Goal: Entertainment & Leisure: Consume media (video, audio)

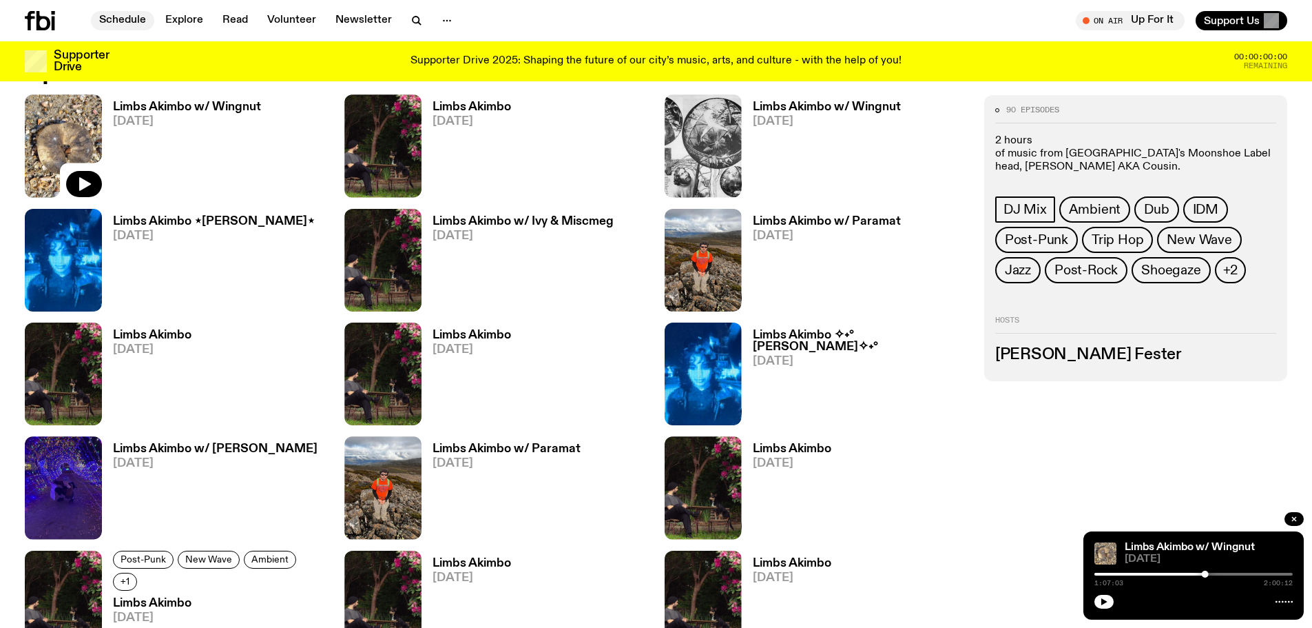
scroll to position [678, 0]
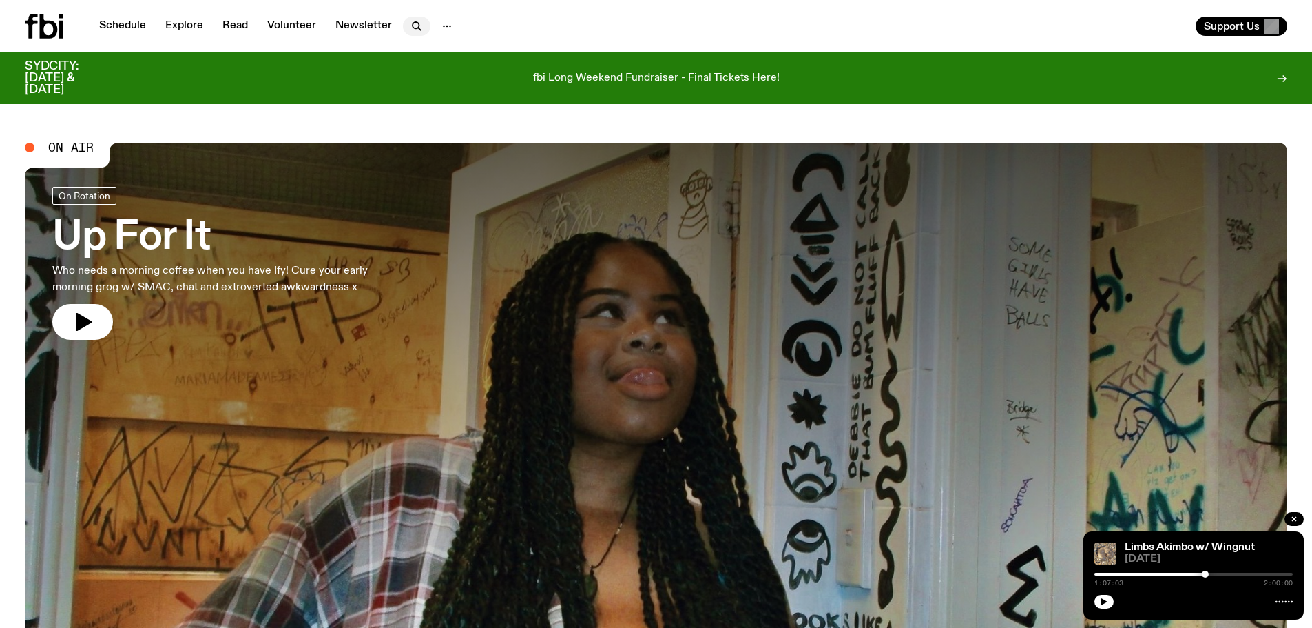
click at [411, 26] on icon "button" at bounding box center [417, 26] width 17 height 17
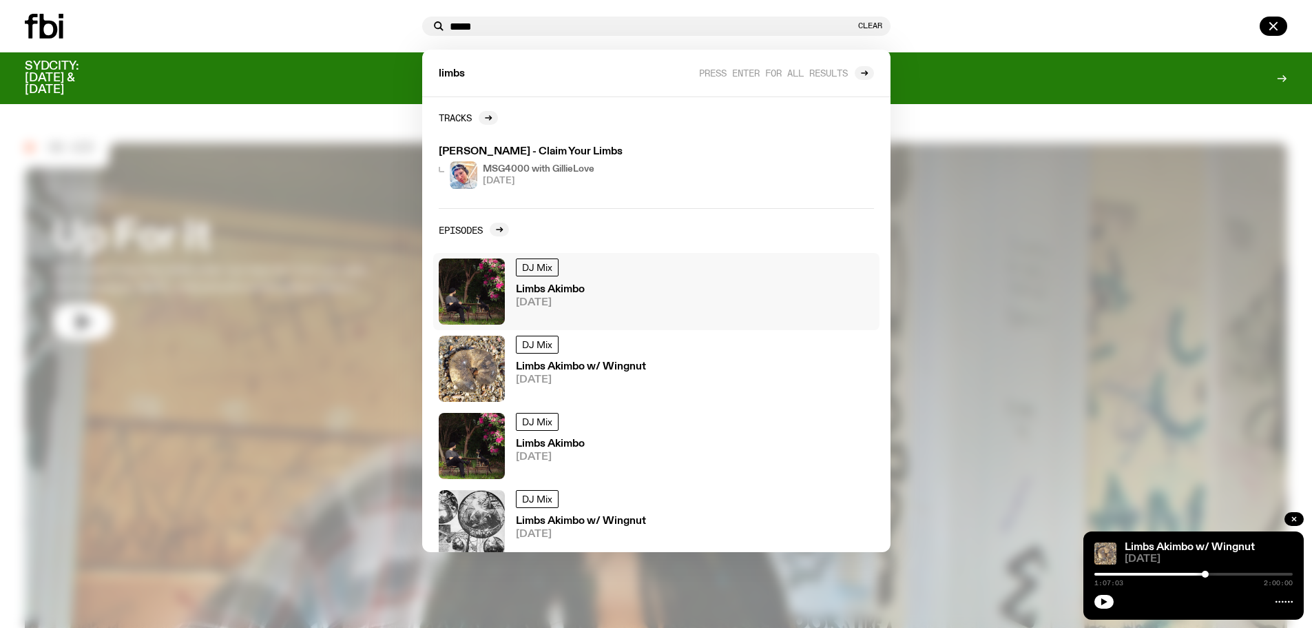
type input "*****"
click at [499, 267] on img at bounding box center [472, 291] width 66 height 66
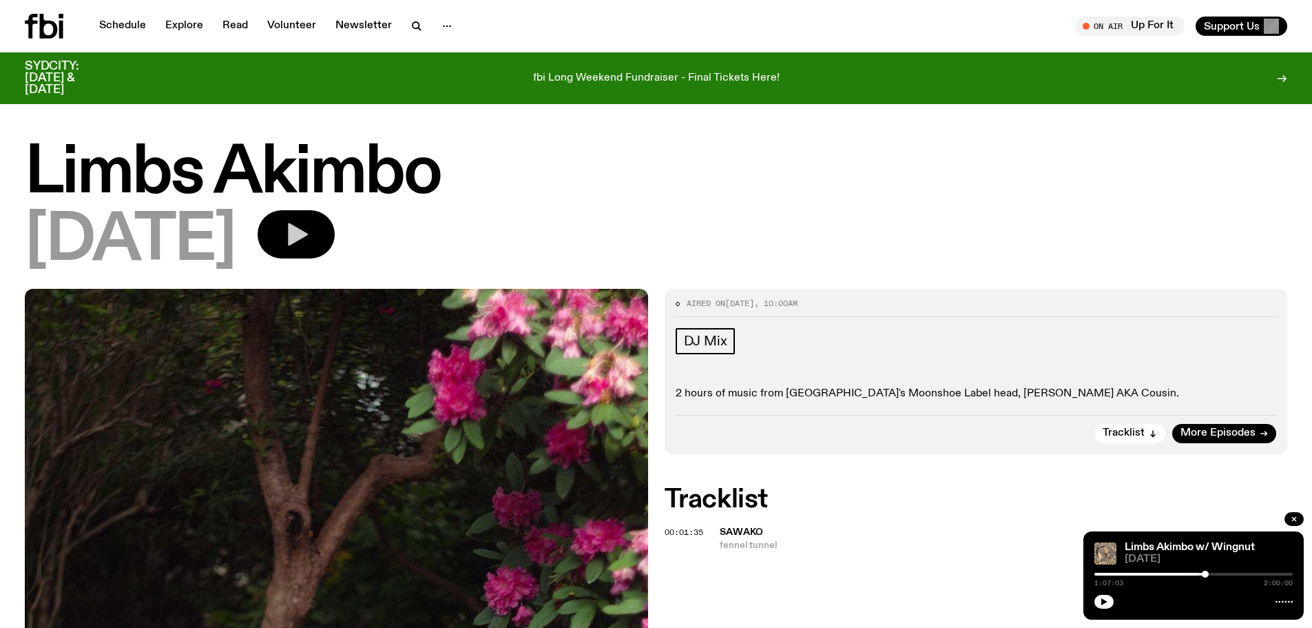
click at [308, 237] on icon "button" at bounding box center [298, 234] width 20 height 23
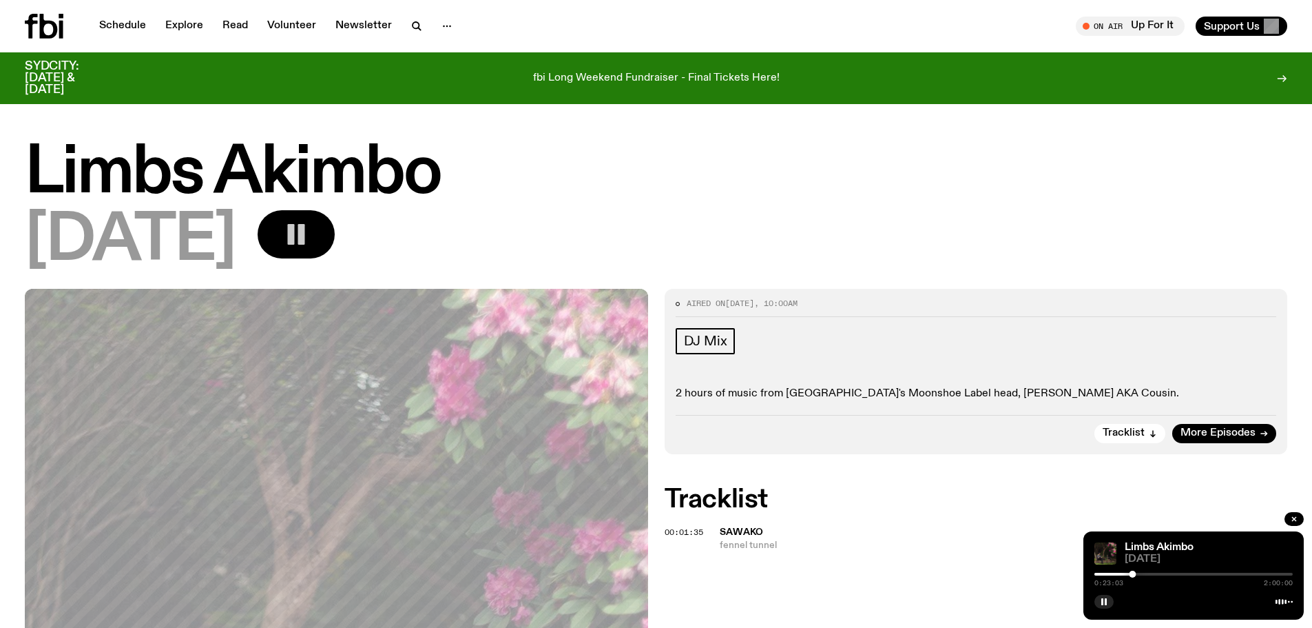
click at [295, 226] on rect "button" at bounding box center [291, 234] width 7 height 21
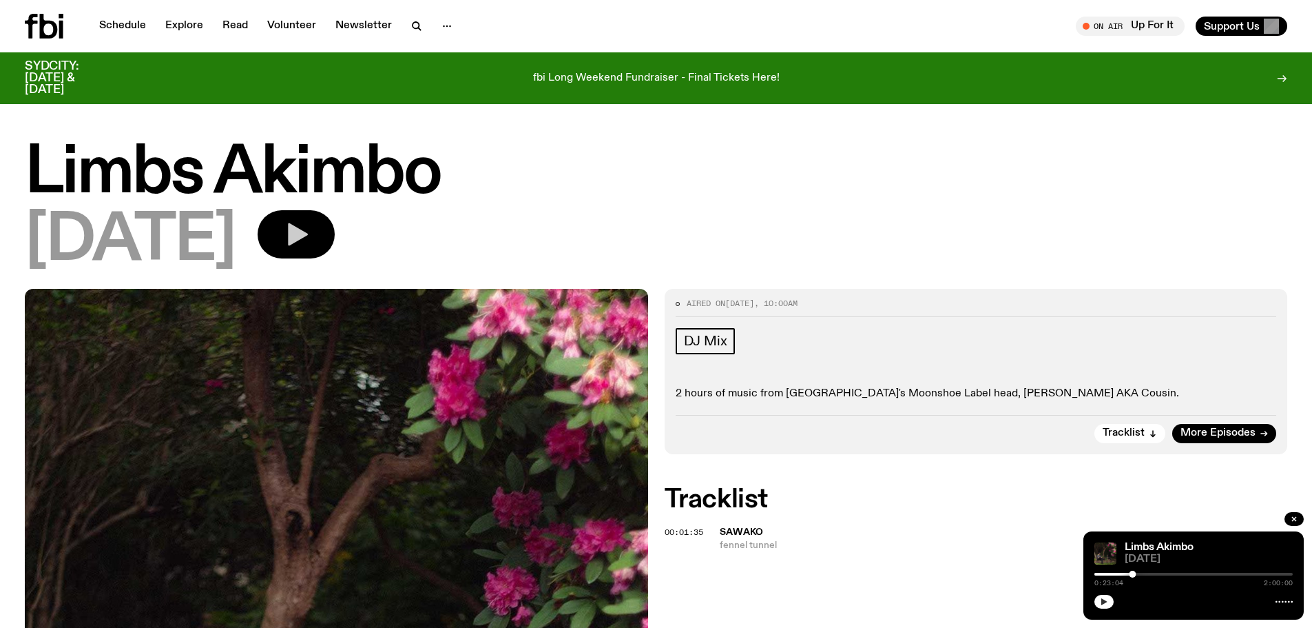
click at [1096, 597] on button "button" at bounding box center [1104, 602] width 19 height 14
